Goal: Task Accomplishment & Management: Use online tool/utility

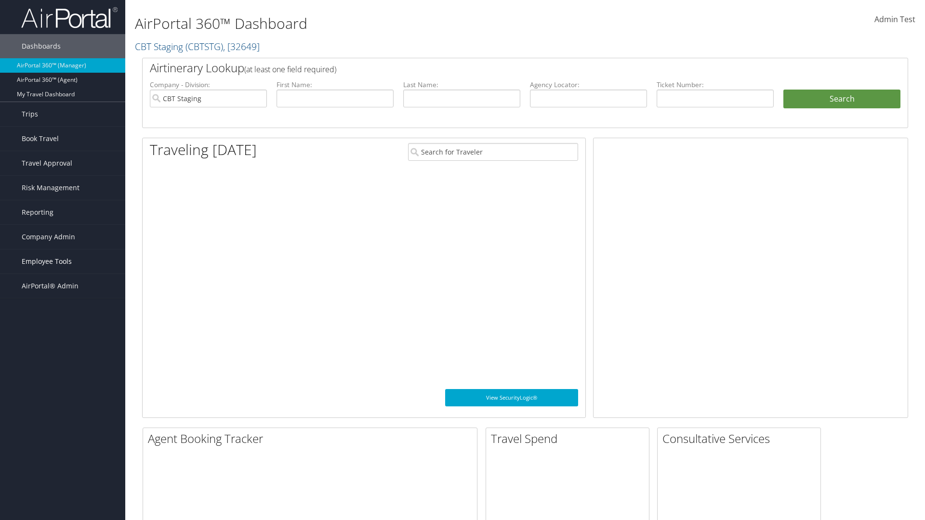
click at [63, 262] on span "Employee Tools" at bounding box center [47, 262] width 50 height 24
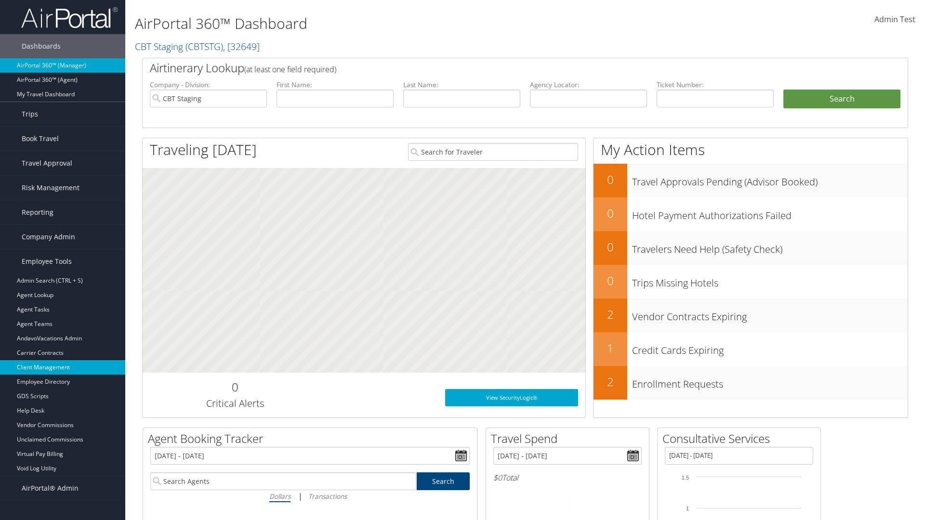
click at [63, 368] on link "Client Management" at bounding box center [62, 367] width 125 height 14
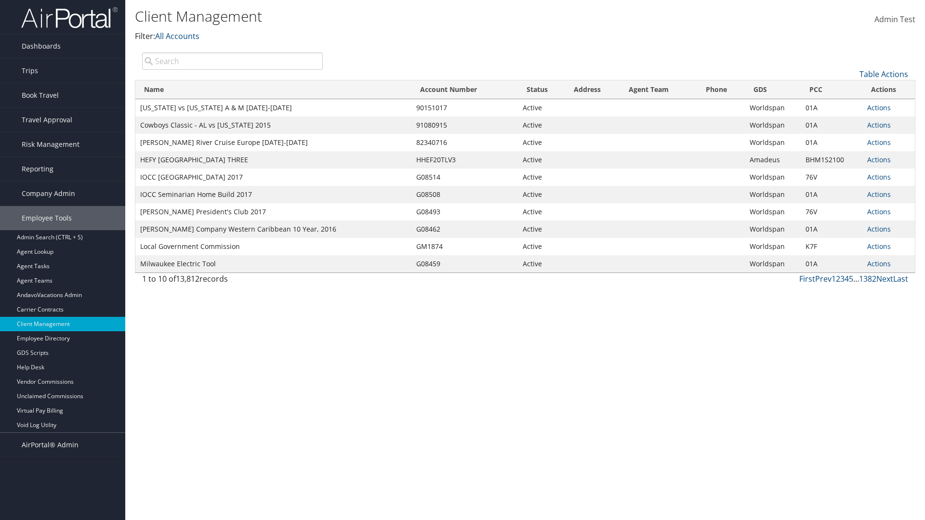
click at [232, 61] on input "search" at bounding box center [232, 61] width 181 height 17
type input "[US_STATE] vs [US_STATE] A & M [DATE]-[DATE]"
